Goal: Task Accomplishment & Management: Use online tool/utility

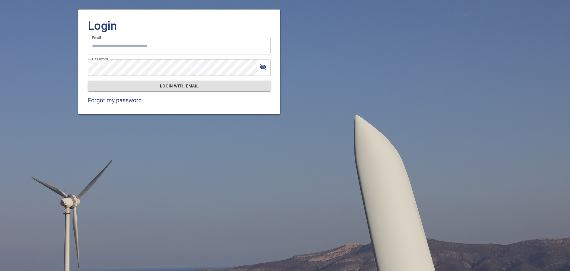
type input "**********"
click at [264, 64] on icon "toggle password visibility" at bounding box center [263, 66] width 7 height 7
click at [178, 88] on span "Login with email" at bounding box center [179, 85] width 173 height 7
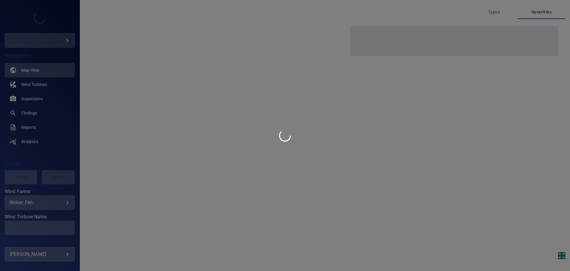
type input "**********"
